Goal: Task Accomplishment & Management: Manage account settings

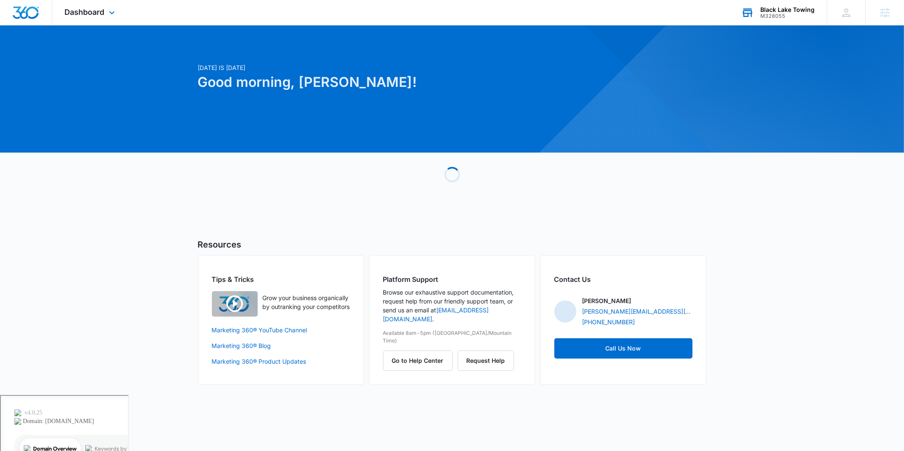
drag, startPoint x: 775, startPoint y: 17, endPoint x: 768, endPoint y: 22, distance: 8.5
click at [775, 15] on div "M328055" at bounding box center [787, 16] width 54 height 6
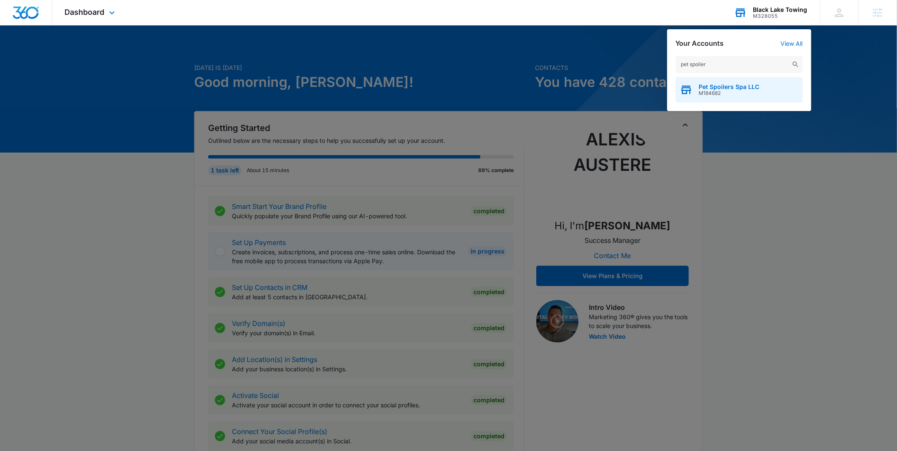
type input "pet spoiler"
click at [715, 86] on span "Pet Spoilers Spa LLC" at bounding box center [729, 86] width 61 height 7
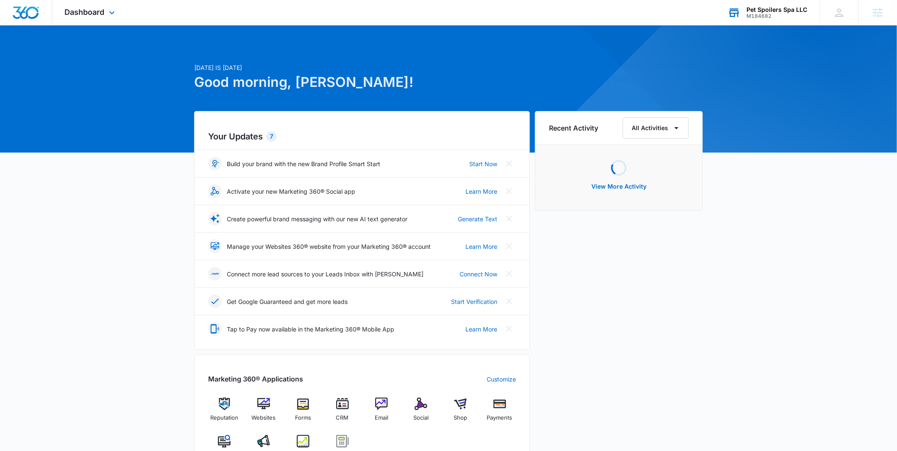
drag, startPoint x: 92, startPoint y: 13, endPoint x: 97, endPoint y: 18, distance: 7.2
click at [94, 14] on span "Dashboard" at bounding box center [85, 12] width 40 height 9
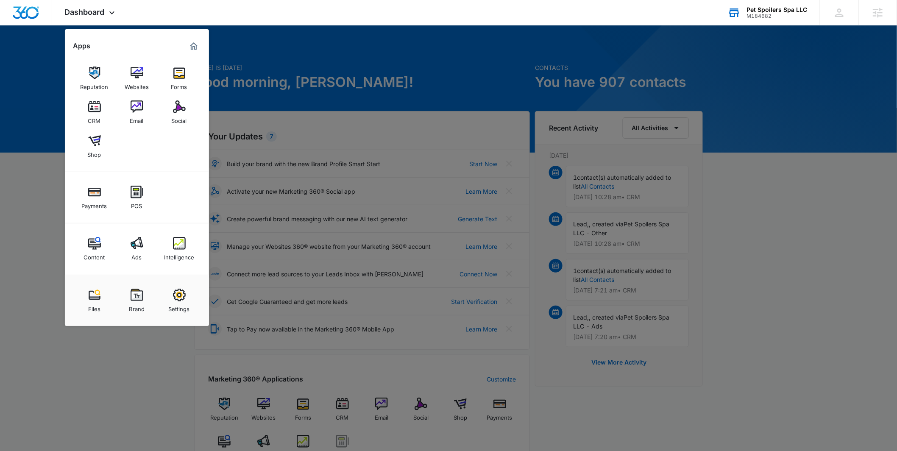
click at [139, 244] on img at bounding box center [137, 243] width 13 height 13
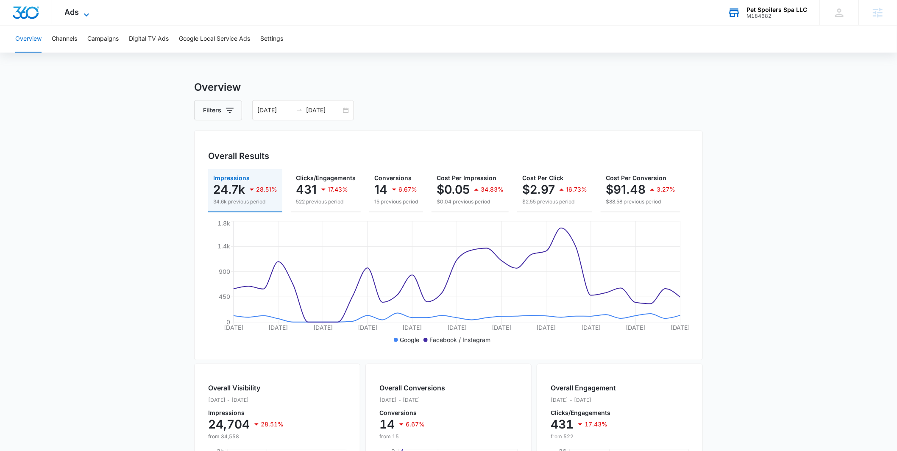
click at [86, 15] on icon at bounding box center [86, 14] width 5 height 3
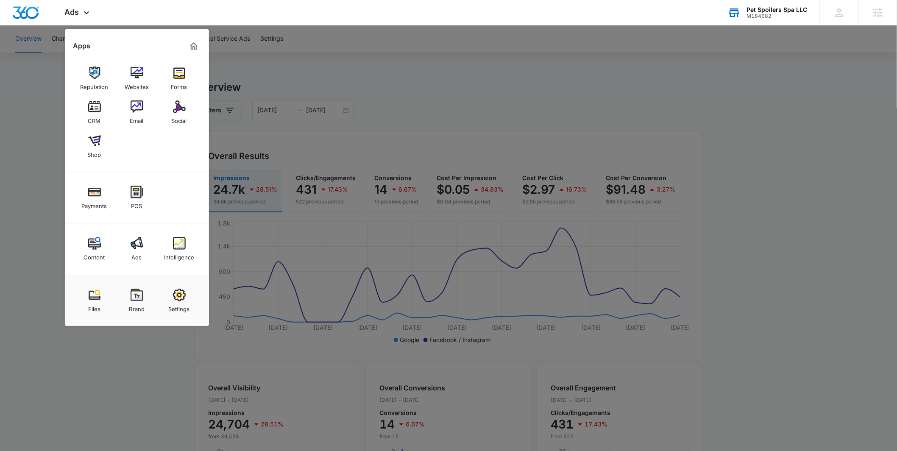
click at [179, 250] on div "Intelligence" at bounding box center [179, 255] width 30 height 11
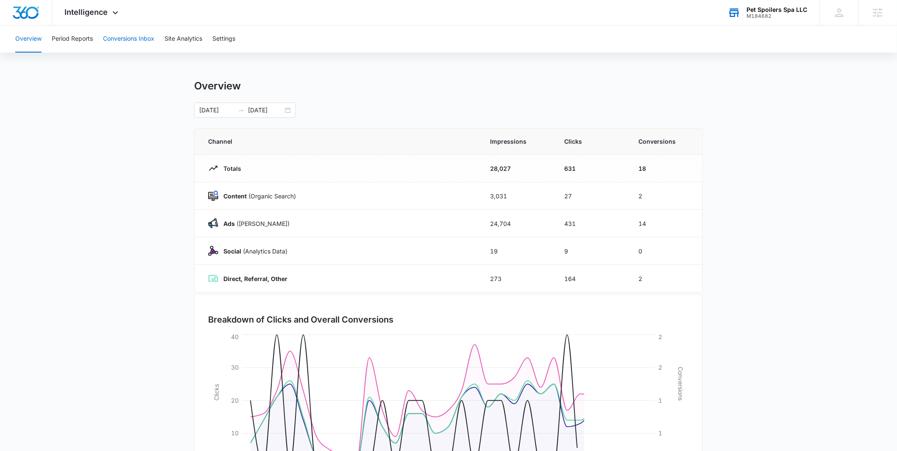
click at [123, 40] on button "Conversions Inbox" at bounding box center [128, 38] width 51 height 27
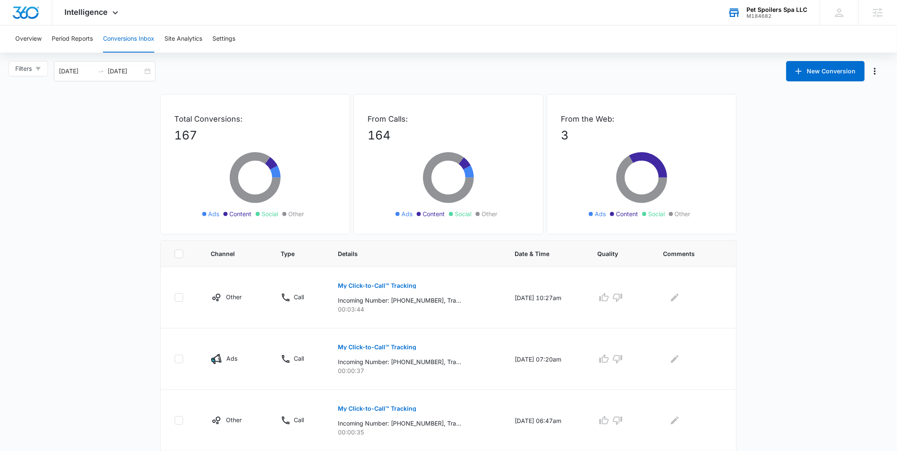
click at [51, 71] on div "Filters" at bounding box center [30, 71] width 45 height 20
click at [44, 72] on button "Filters" at bounding box center [27, 68] width 39 height 15
click at [37, 114] on div "All Channels Ads Content Social Other" at bounding box center [38, 122] width 51 height 64
click at [19, 110] on input "Ads" at bounding box center [16, 113] width 7 height 7
radio input "true"
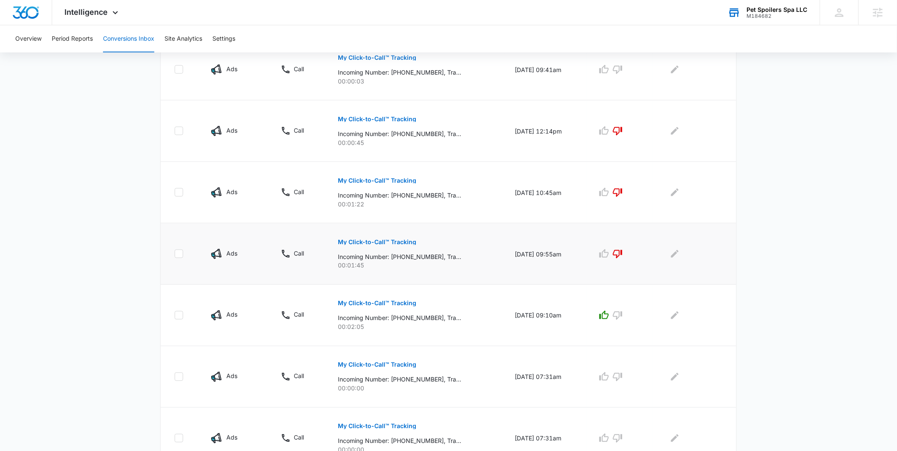
scroll to position [410, 0]
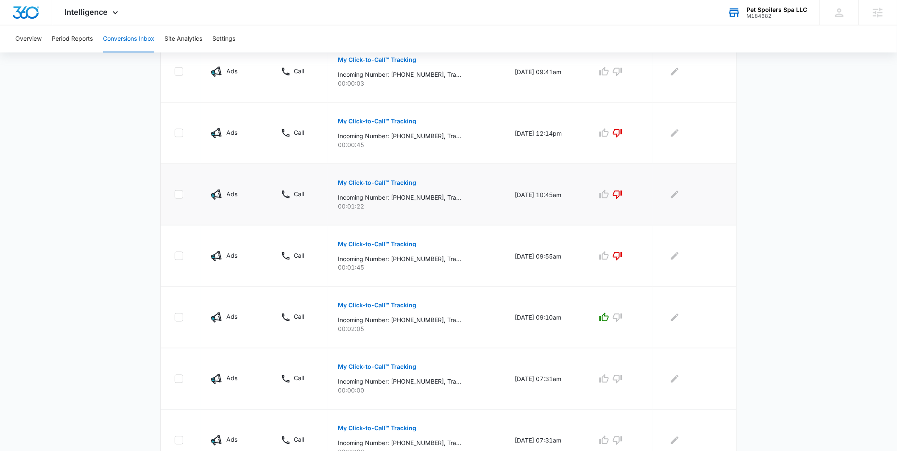
drag, startPoint x: 507, startPoint y: 193, endPoint x: 304, endPoint y: 194, distance: 203.0
click at [569, 193] on td "08/28/25 at 10:45am" at bounding box center [545, 194] width 83 height 61
click at [99, 196] on main "Filters (1) Filter Channel : All Channels Ads Content Social Other Filter Type …" at bounding box center [448, 74] width 897 height 847
drag, startPoint x: 503, startPoint y: 194, endPoint x: 572, endPoint y: 194, distance: 69.1
click at [573, 194] on td "08/28/25 at 10:45am" at bounding box center [545, 194] width 83 height 61
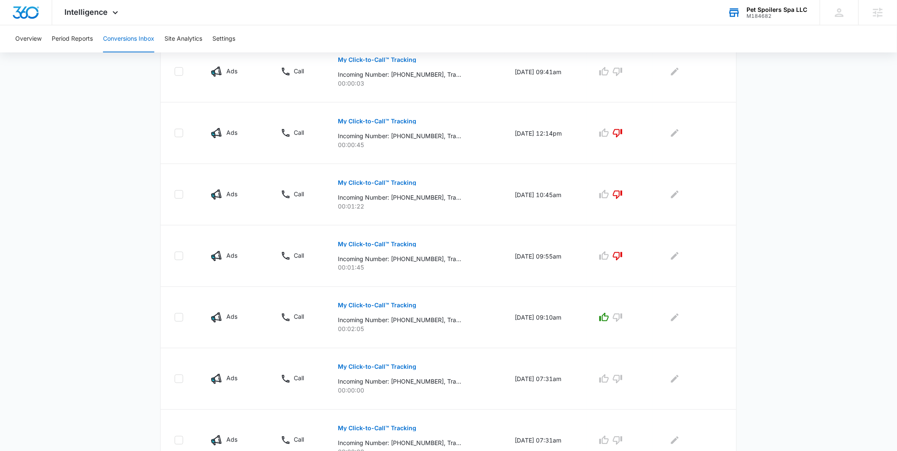
click at [115, 154] on main "Filters (1) Filter Channel : All Channels Ads Content Social Other Filter Type …" at bounding box center [448, 74] width 897 height 847
drag, startPoint x: 504, startPoint y: 195, endPoint x: 602, endPoint y: 198, distance: 98.0
click at [573, 199] on td "08/28/25 at 10:45am" at bounding box center [545, 194] width 83 height 61
click at [778, 178] on main "Filters (1) Filter Channel : All Channels Ads Content Social Other Filter Type …" at bounding box center [448, 74] width 897 height 847
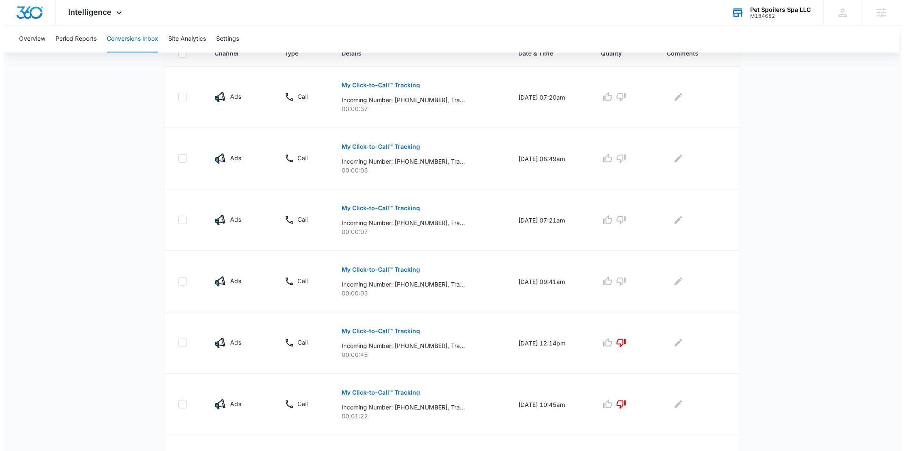
scroll to position [0, 0]
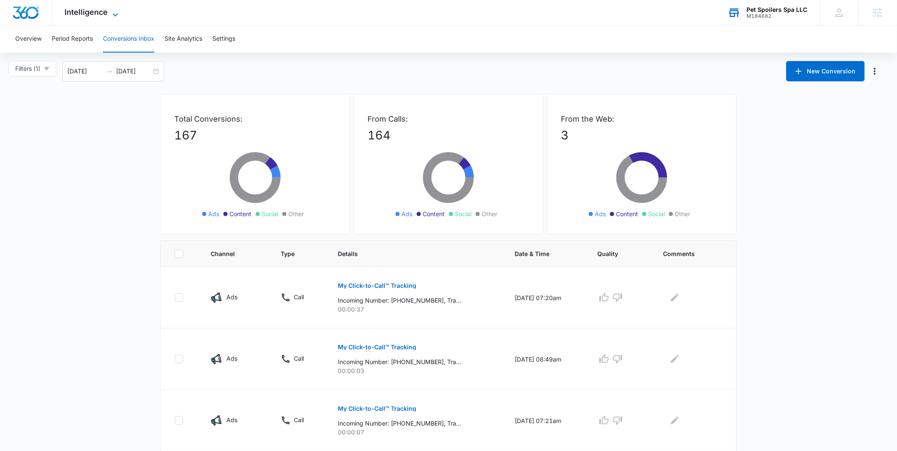
click at [114, 17] on icon at bounding box center [115, 15] width 10 height 10
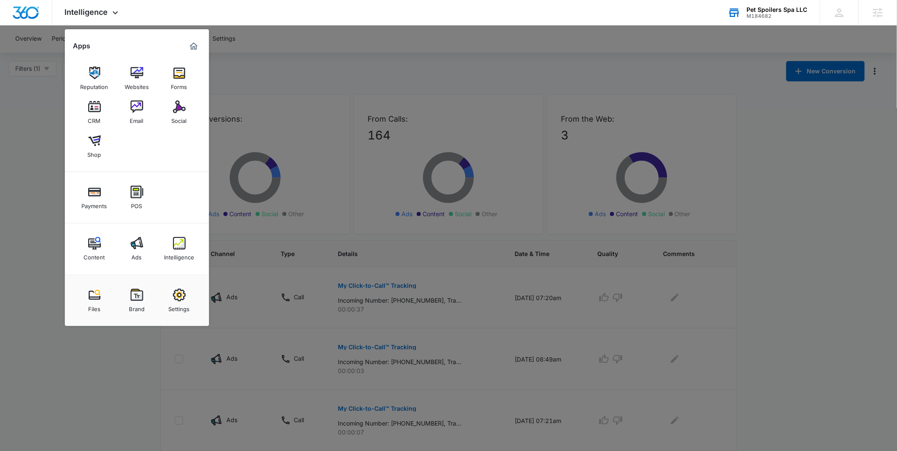
click at [406, 65] on div at bounding box center [448, 225] width 897 height 451
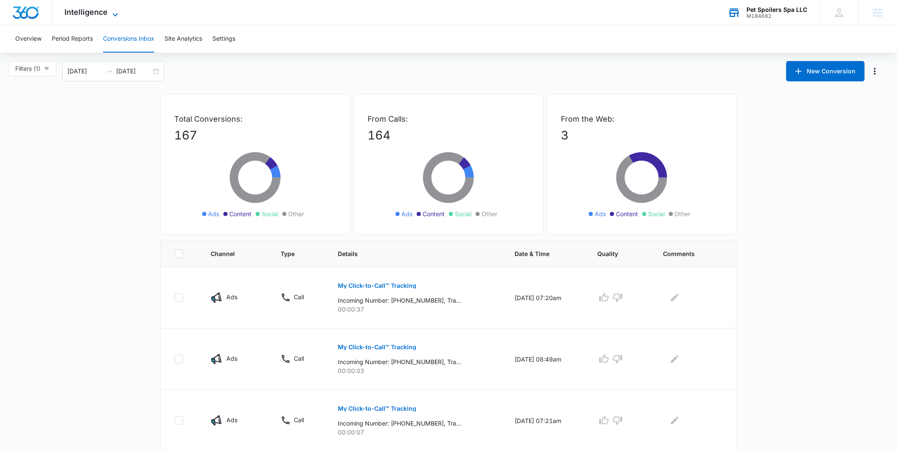
click at [114, 15] on icon at bounding box center [115, 14] width 5 height 3
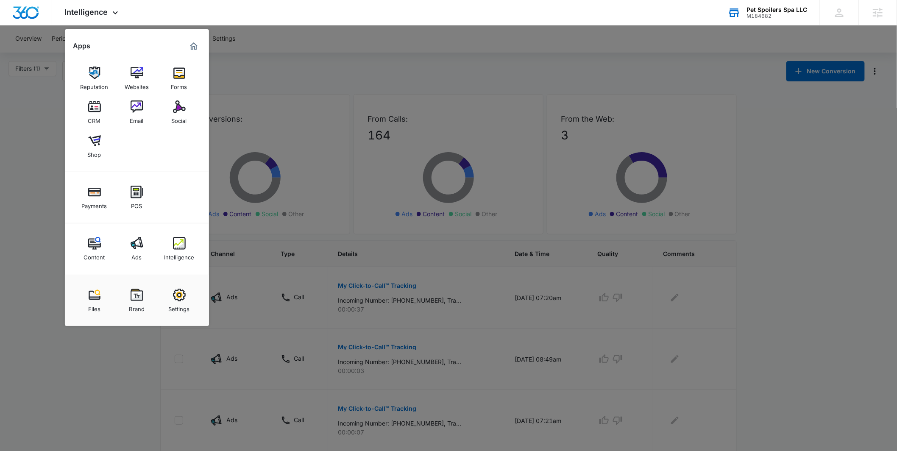
click at [141, 237] on img at bounding box center [137, 243] width 13 height 13
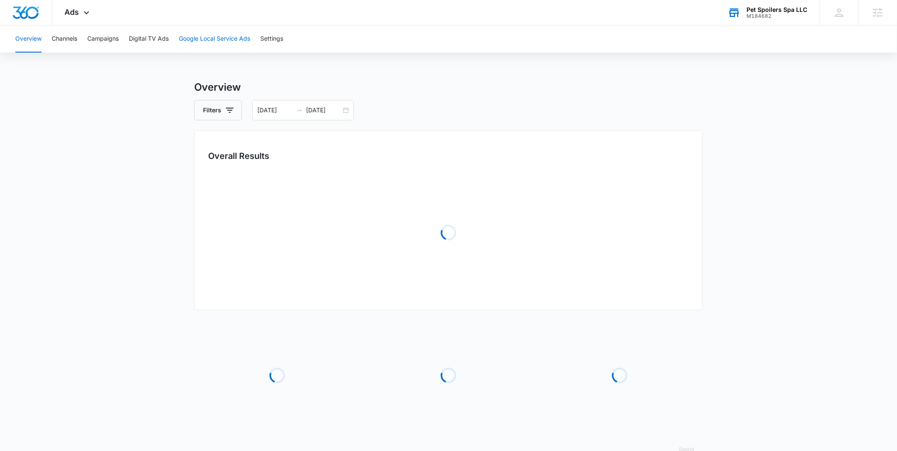
click at [218, 42] on button "Google Local Service Ads" at bounding box center [214, 38] width 71 height 27
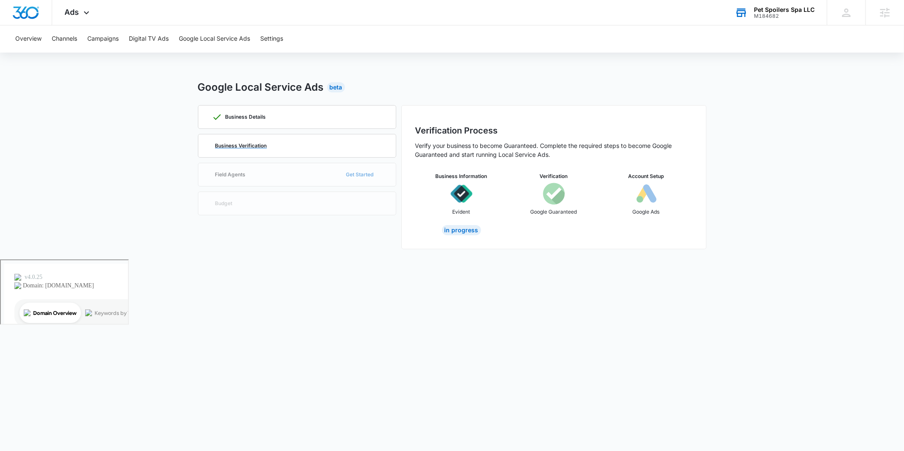
click at [232, 153] on div "Business Verification" at bounding box center [297, 145] width 170 height 23
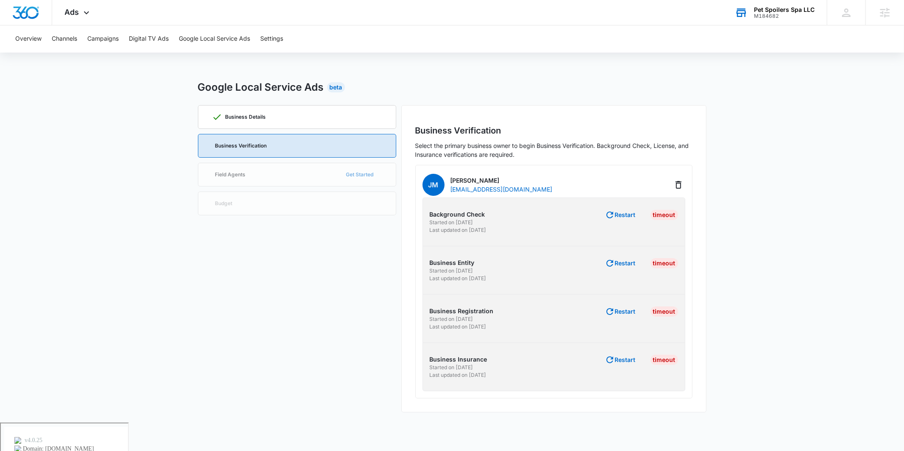
click at [97, 152] on main "Google Local Service Ads Beta Business Details Business Verification Field Agen…" at bounding box center [452, 251] width 904 height 343
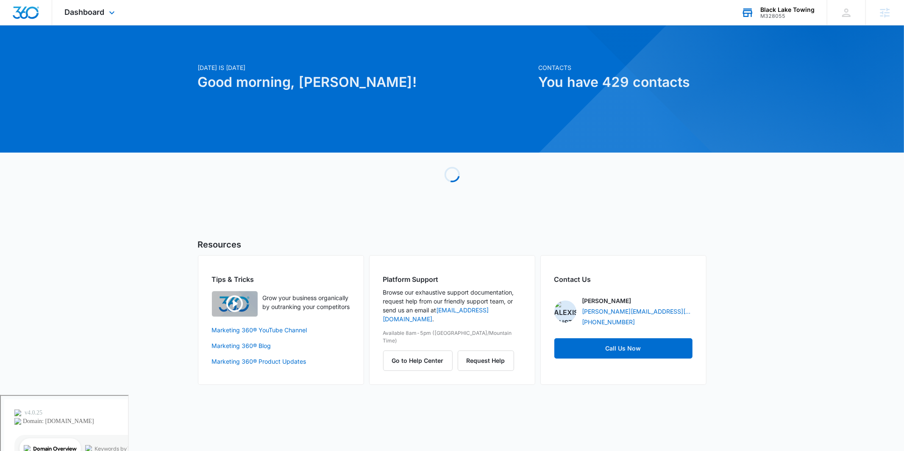
click at [795, 11] on div "Black Lake Towing" at bounding box center [787, 9] width 54 height 7
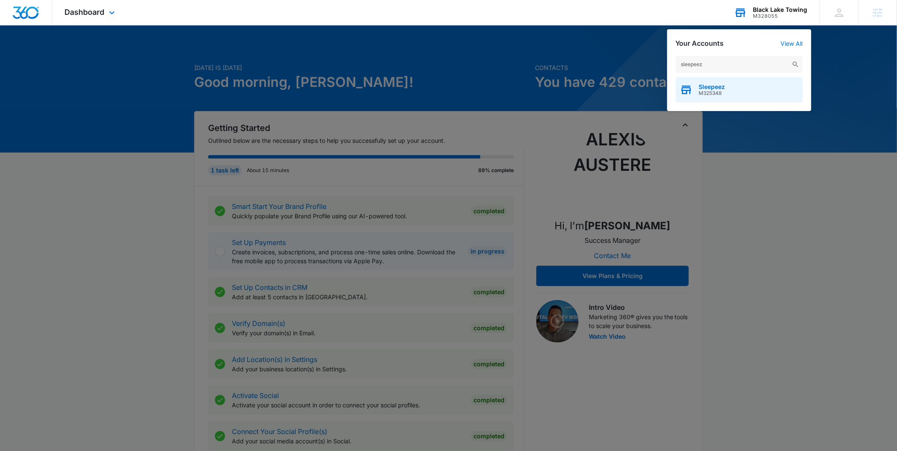
type input "sleepeez"
click at [732, 89] on div "Sleepeez M325348" at bounding box center [739, 89] width 127 height 25
